Goal: Task Accomplishment & Management: Complete application form

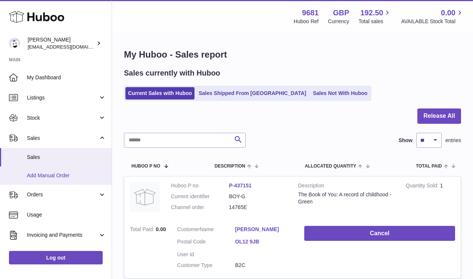
click at [74, 177] on span "Add Manual Order" at bounding box center [66, 175] width 79 height 7
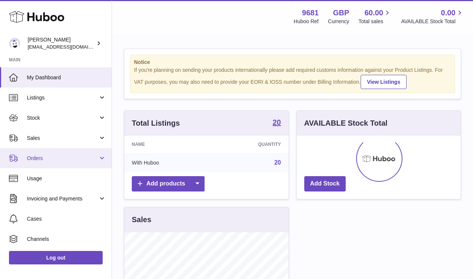
scroll to position [117, 164]
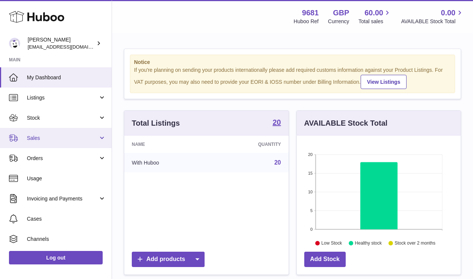
click at [66, 138] on span "Sales" at bounding box center [62, 137] width 71 height 7
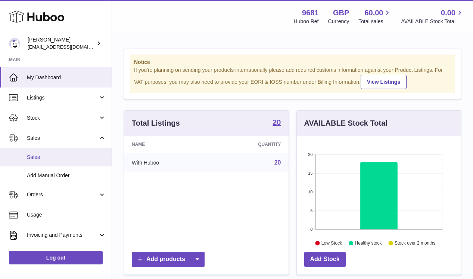
click at [70, 157] on span "Sales" at bounding box center [66, 157] width 79 height 7
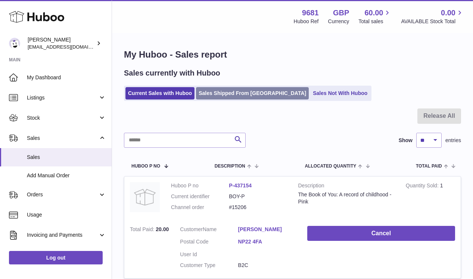
click at [233, 93] on link "Sales Shipped From [GEOGRAPHIC_DATA]" at bounding box center [252, 93] width 113 height 12
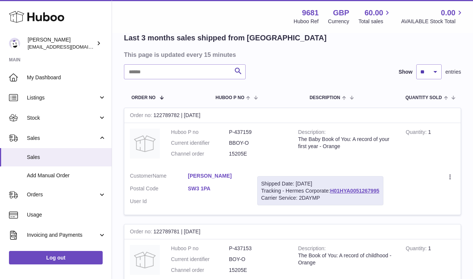
scroll to position [34, 0]
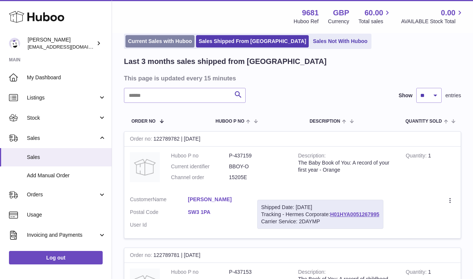
click at [167, 43] on link "Current Sales with Huboo" at bounding box center [160, 41] width 69 height 12
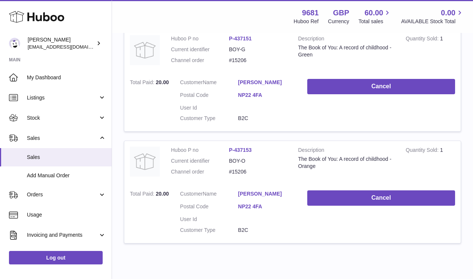
scroll to position [270, 0]
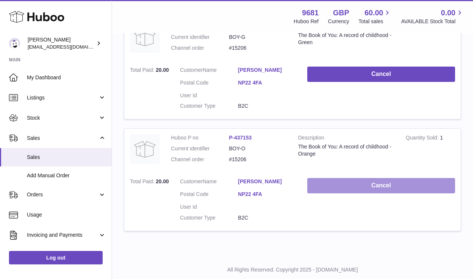
click at [360, 187] on button "Cancel" at bounding box center [381, 185] width 148 height 15
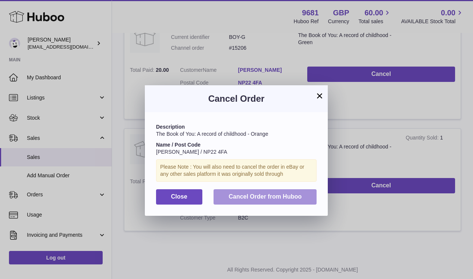
click at [282, 196] on span "Cancel Order from Huboo" at bounding box center [265, 196] width 73 height 6
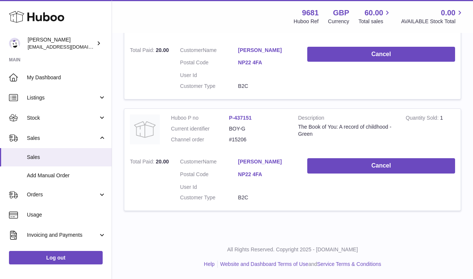
scroll to position [179, 0]
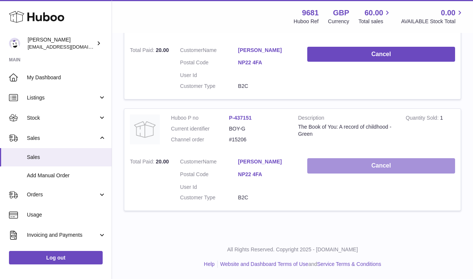
click at [381, 169] on button "Cancel" at bounding box center [381, 165] width 148 height 15
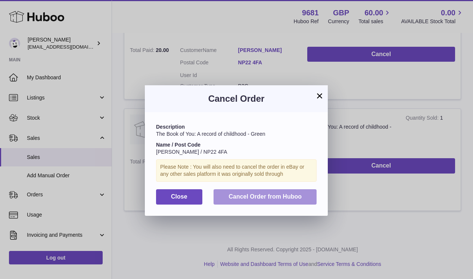
click at [291, 198] on span "Cancel Order from Huboo" at bounding box center [265, 196] width 73 height 6
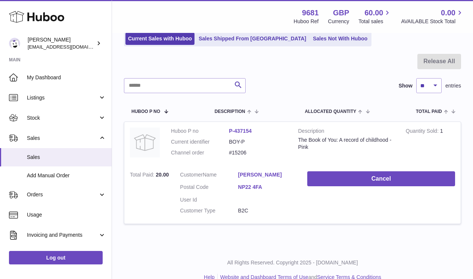
scroll to position [47, 0]
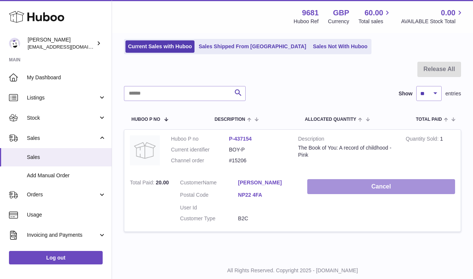
click at [389, 188] on button "Cancel" at bounding box center [381, 186] width 148 height 15
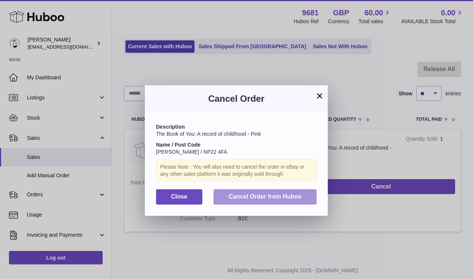
click at [272, 196] on span "Cancel Order from Huboo" at bounding box center [265, 196] width 73 height 6
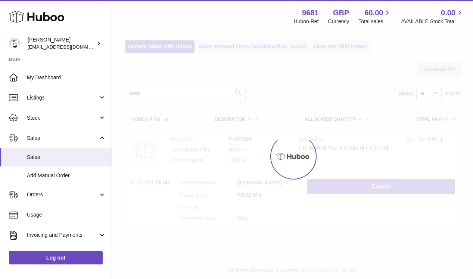
scroll to position [0, 0]
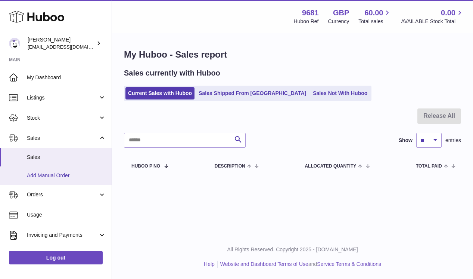
click at [63, 176] on span "Add Manual Order" at bounding box center [66, 175] width 79 height 7
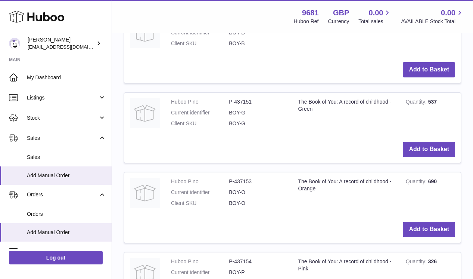
scroll to position [223, 0]
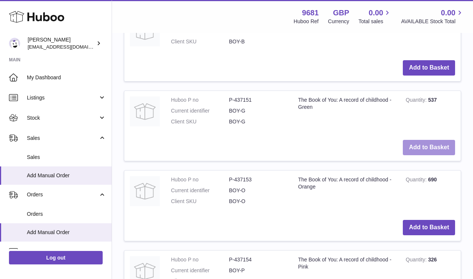
click at [425, 145] on button "Add to Basket" at bounding box center [429, 147] width 52 height 15
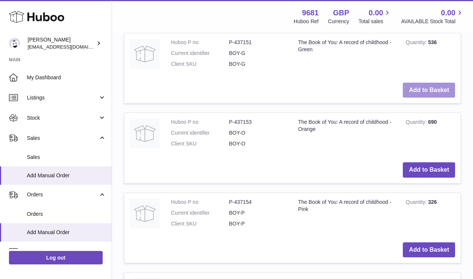
scroll to position [365, 0]
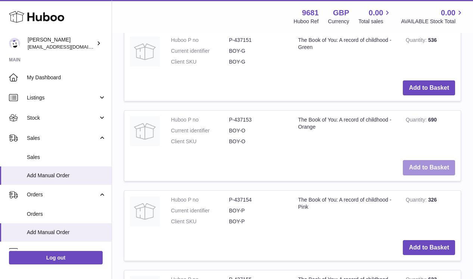
click at [429, 165] on button "Add to Basket" at bounding box center [429, 167] width 52 height 15
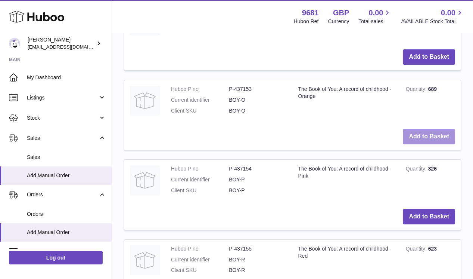
scroll to position [480, 0]
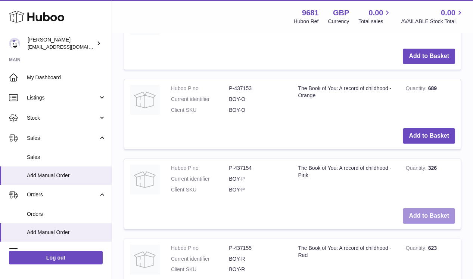
click at [426, 209] on button "Add to Basket" at bounding box center [429, 215] width 52 height 15
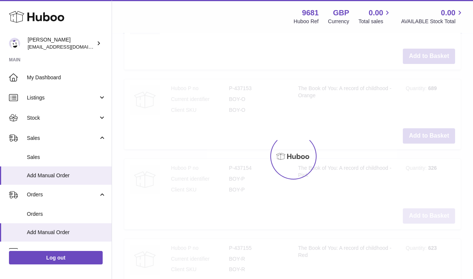
scroll to position [562, 0]
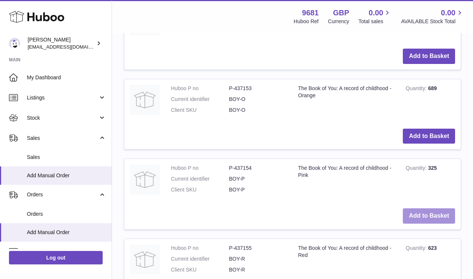
click at [439, 217] on button "Add to Basket" at bounding box center [429, 215] width 52 height 15
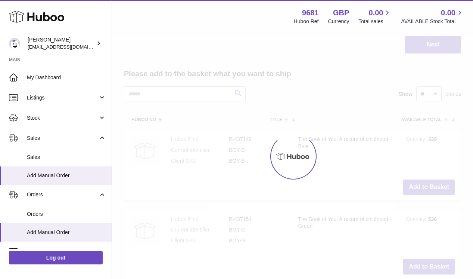
type input "*"
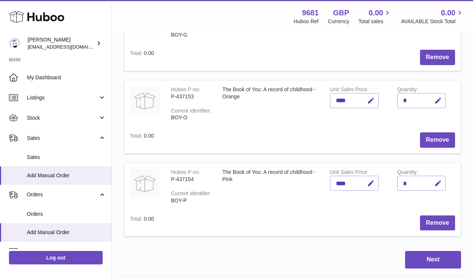
scroll to position [138, 0]
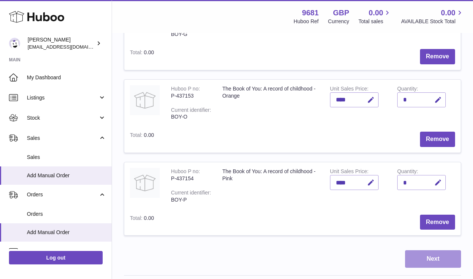
click at [441, 259] on button "Next" at bounding box center [433, 259] width 56 height 18
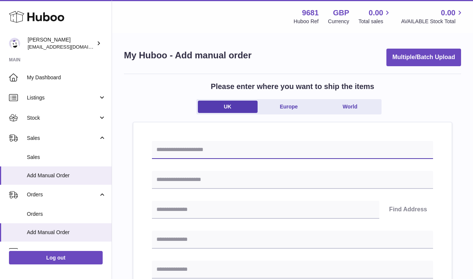
click at [235, 148] on input "text" at bounding box center [292, 150] width 281 height 18
type input "******"
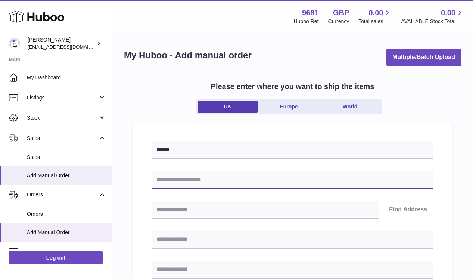
click at [238, 185] on input "text" at bounding box center [292, 180] width 281 height 18
type input "**********"
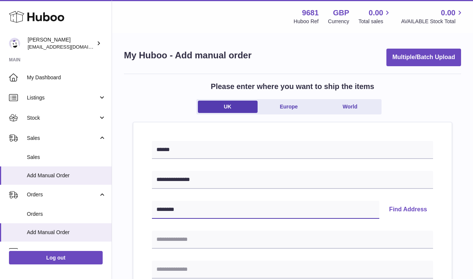
type input "********"
click at [395, 209] on button "Find Address" at bounding box center [408, 210] width 50 height 18
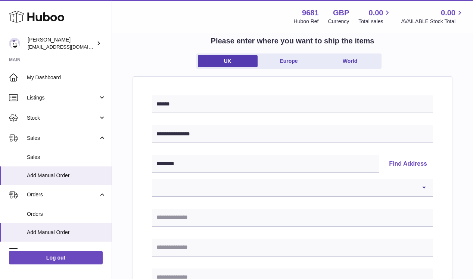
scroll to position [51, 0]
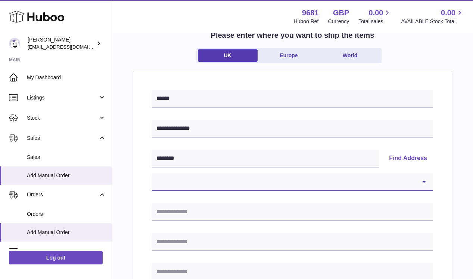
click at [425, 180] on select "**********" at bounding box center [292, 182] width 281 height 18
select select "**"
type input "**********"
type input "********"
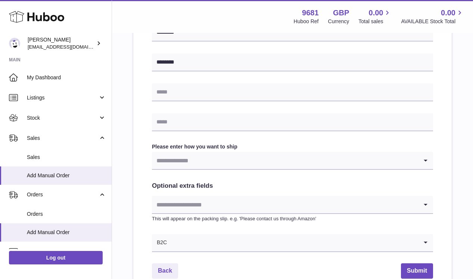
scroll to position [321, 0]
click at [264, 160] on input "Search for option" at bounding box center [285, 159] width 266 height 17
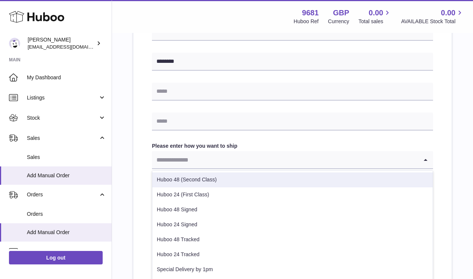
click at [230, 182] on li "Huboo 48 (Second Class)" at bounding box center [292, 179] width 281 height 15
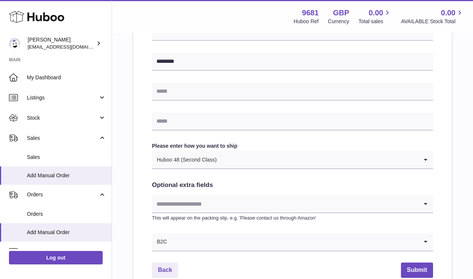
scroll to position [397, 0]
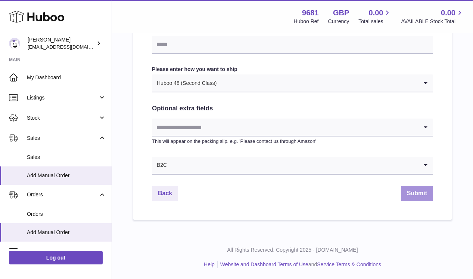
click at [412, 194] on button "Submit" at bounding box center [417, 193] width 32 height 15
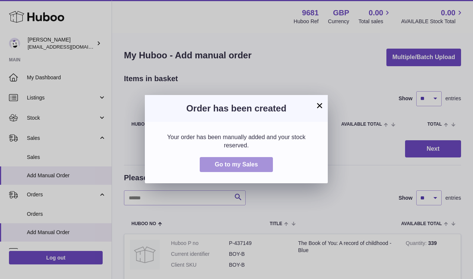
click at [263, 164] on button "Go to my Sales" at bounding box center [236, 164] width 73 height 15
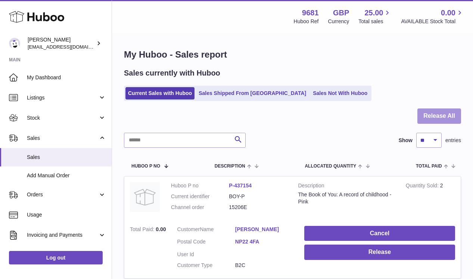
click at [444, 119] on button "Release All" at bounding box center [440, 115] width 44 height 15
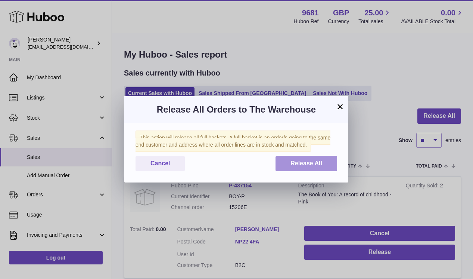
click at [321, 157] on button "Release All" at bounding box center [307, 163] width 62 height 15
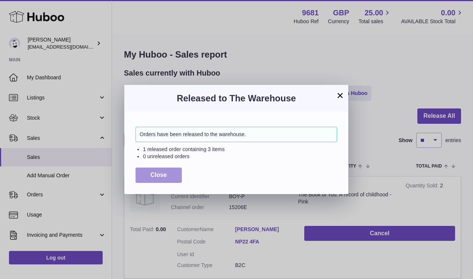
click at [163, 173] on span "Close" at bounding box center [159, 174] width 16 height 6
